Goal: Information Seeking & Learning: Learn about a topic

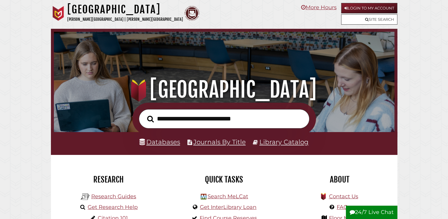
scroll to position [113, 338]
click at [169, 145] on link "Databases" at bounding box center [159, 142] width 41 height 8
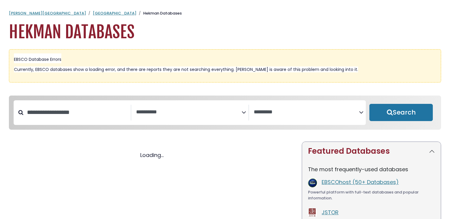
select select "Database Subject Filter"
select select "Database Vendors Filter"
select select "Database Subject Filter"
select select "Database Vendors Filter"
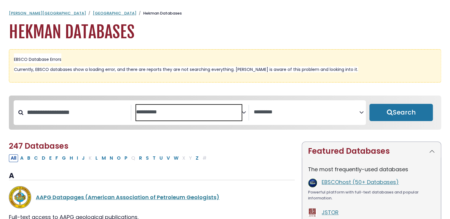
click at [169, 115] on textarea "Search" at bounding box center [188, 112] width 105 height 6
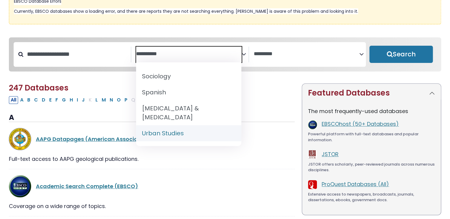
scroll to position [60, 0]
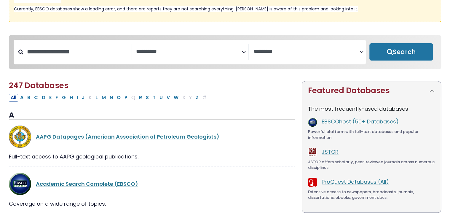
click at [117, 120] on h3 "A" at bounding box center [151, 115] width 285 height 9
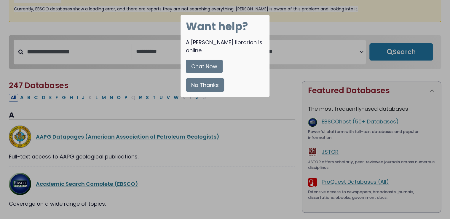
click at [208, 78] on button "No Thanks" at bounding box center [205, 84] width 38 height 13
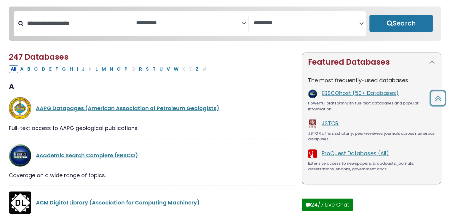
scroll to position [0, 0]
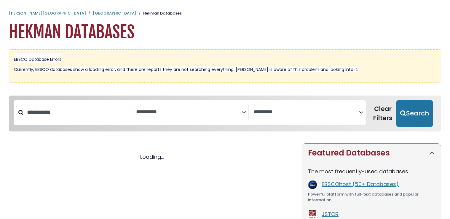
select select "Database Subject Filter"
select select "Database Vendors Filter"
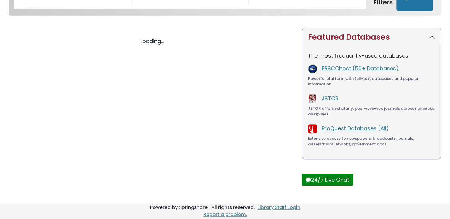
select select "Database Subject Filter"
select select "Database Vendors Filter"
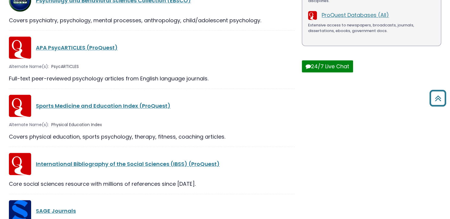
scroll to position [230, 0]
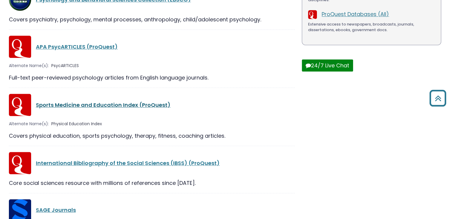
click at [95, 105] on link "Sports Medicine and Education Index (ProQuest)" at bounding box center [103, 104] width 134 height 7
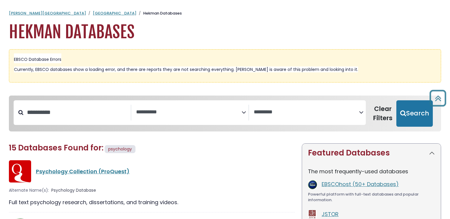
select select "Database Subject Filter"
select select "Database Vendors Filter"
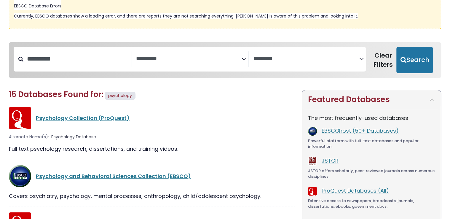
scroll to position [55, 0]
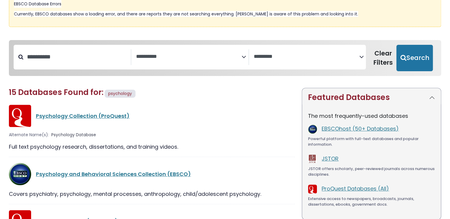
drag, startPoint x: 0, startPoint y: 0, endPoint x: 79, endPoint y: 94, distance: 122.7
click at [79, 94] on span "15 Databases Found for:" at bounding box center [56, 92] width 94 height 11
click at [112, 53] on input "**********" at bounding box center [76, 57] width 107 height 10
click at [146, 57] on textarea "Search" at bounding box center [188, 57] width 105 height 6
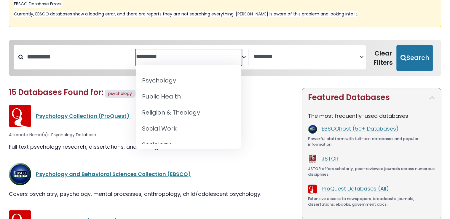
scroll to position [552, 0]
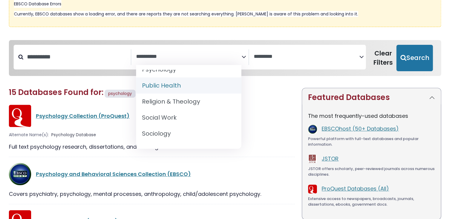
select select "*****"
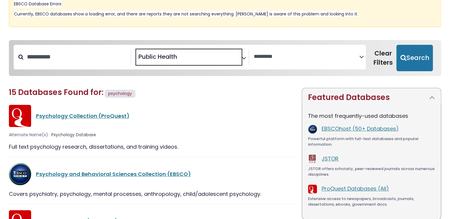
click at [226, 50] on span "× Public Health" at bounding box center [188, 57] width 105 height 16
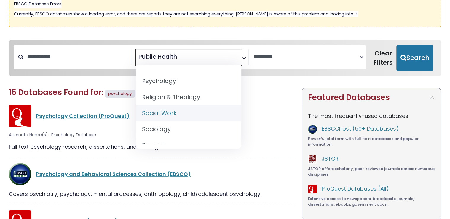
scroll to position [556, 0]
click at [268, 94] on h2 "15 Databases Found for: psychology Edit Filters" at bounding box center [151, 93] width 285 height 11
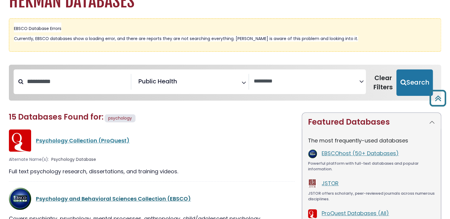
scroll to position [0, 0]
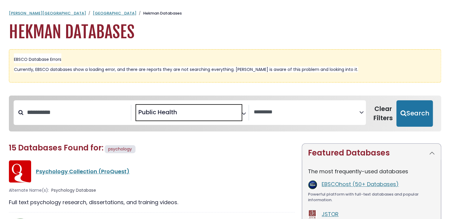
click at [166, 105] on span "× Public Health" at bounding box center [188, 113] width 105 height 16
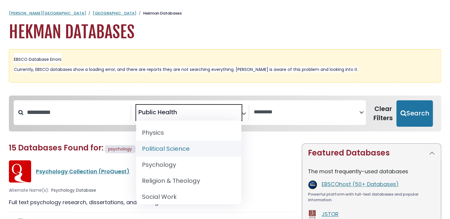
scroll to position [606, 0]
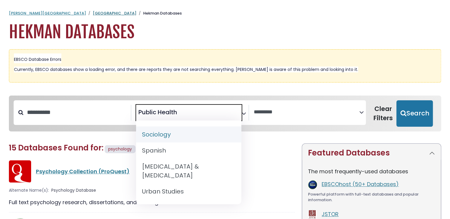
click at [93, 15] on link "Hekman Library" at bounding box center [115, 13] width 44 height 6
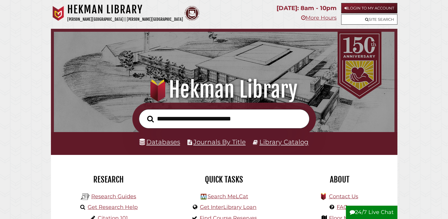
scroll to position [113, 338]
click at [169, 139] on link "Databases" at bounding box center [159, 142] width 41 height 8
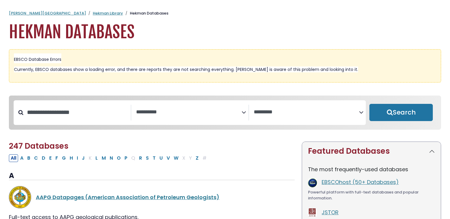
select select "Database Subject Filter"
select select "Database Vendors Filter"
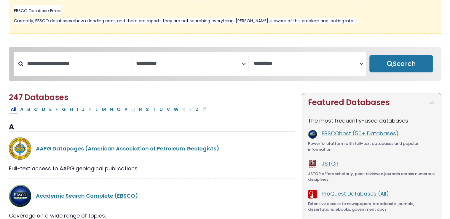
scroll to position [50, 0]
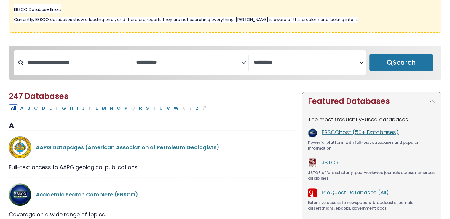
click at [362, 132] on link "EBSCOhost (50+ Databases)" at bounding box center [359, 131] width 77 height 7
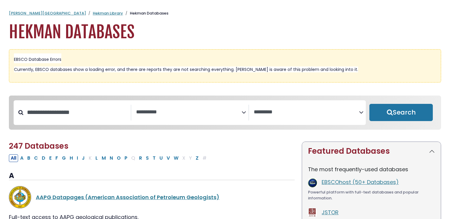
select select "Database Subject Filter"
select select "Database Vendors Filter"
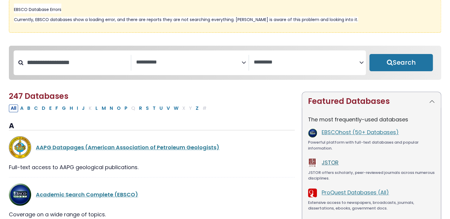
click at [335, 166] on link "JSTOR" at bounding box center [329, 161] width 17 height 7
